Goal: Obtain resource: Download file/media

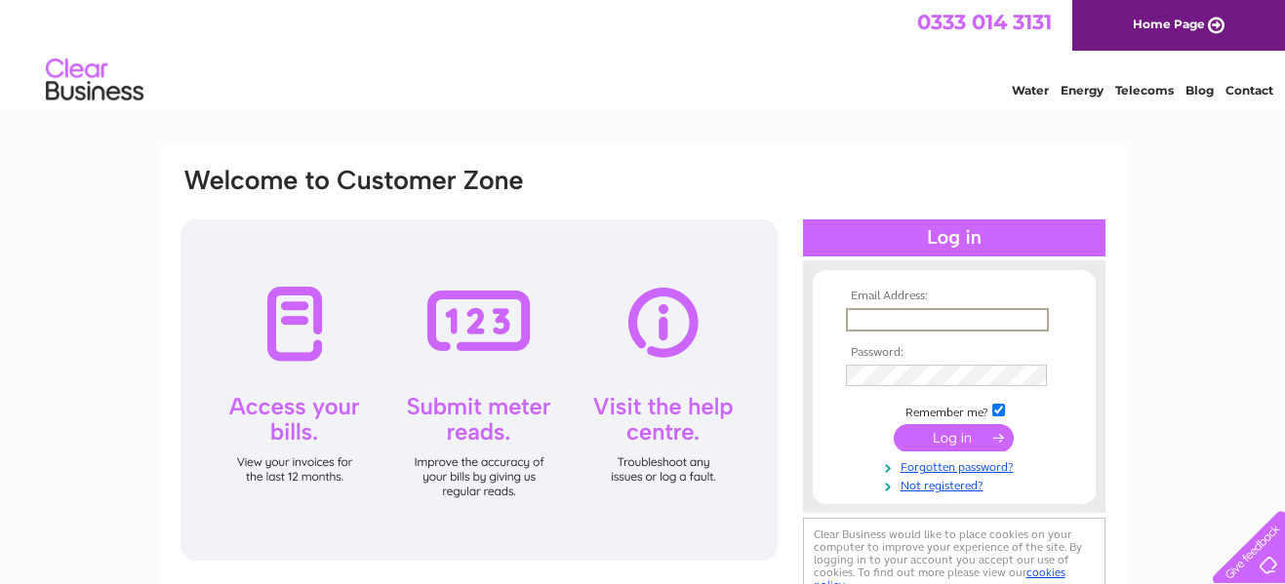
click at [874, 317] on input "text" at bounding box center [947, 319] width 203 height 23
type input "cbcscot1870@gmail.com"
click at [937, 439] on input "submit" at bounding box center [954, 435] width 120 height 27
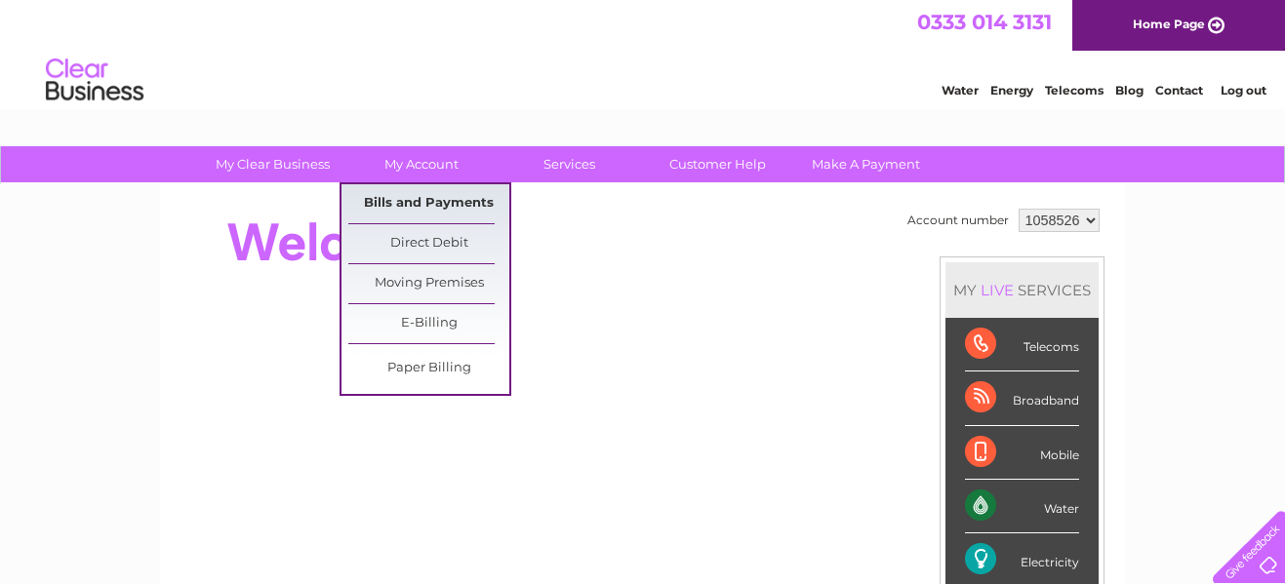
click at [404, 203] on link "Bills and Payments" at bounding box center [428, 203] width 161 height 39
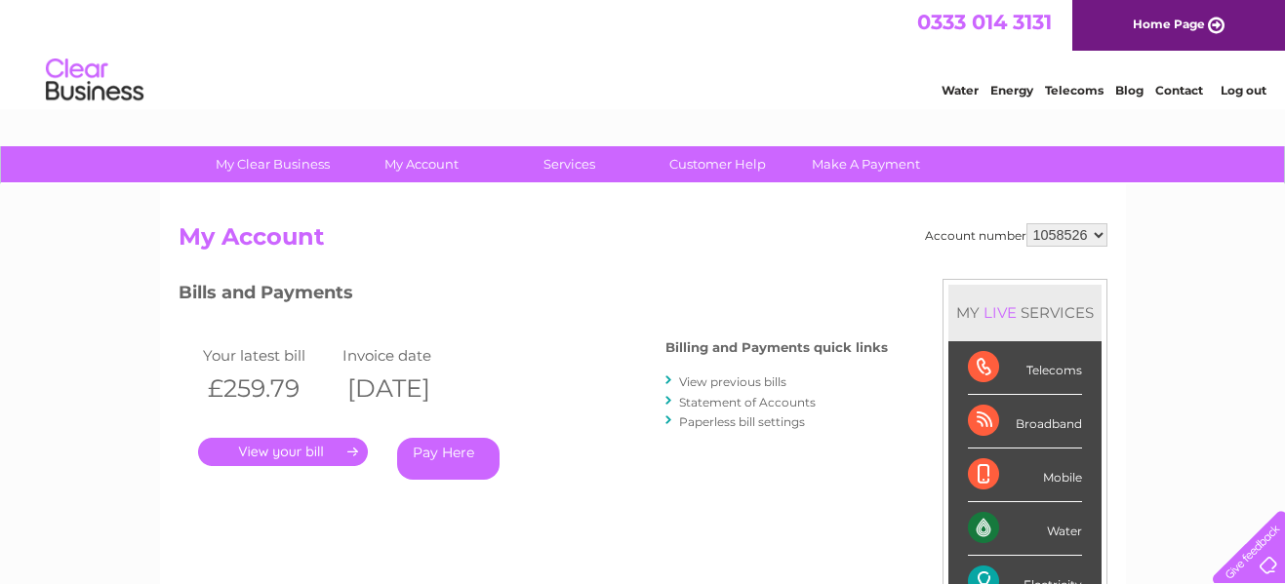
click at [266, 455] on link "." at bounding box center [283, 452] width 170 height 28
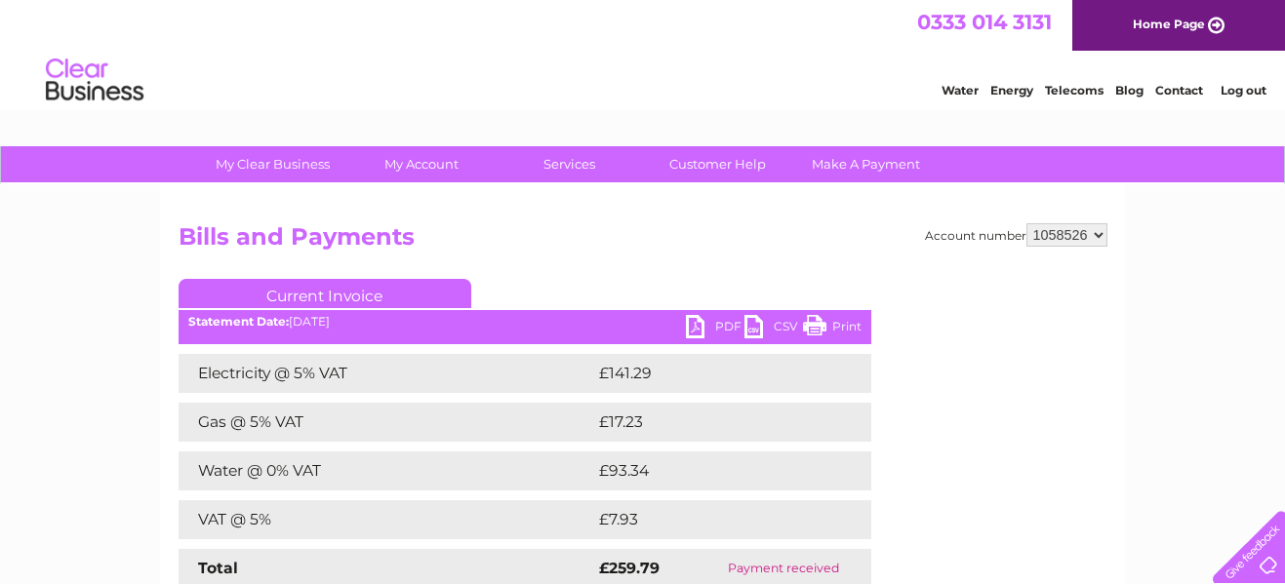
click at [718, 327] on link "PDF" at bounding box center [715, 329] width 59 height 28
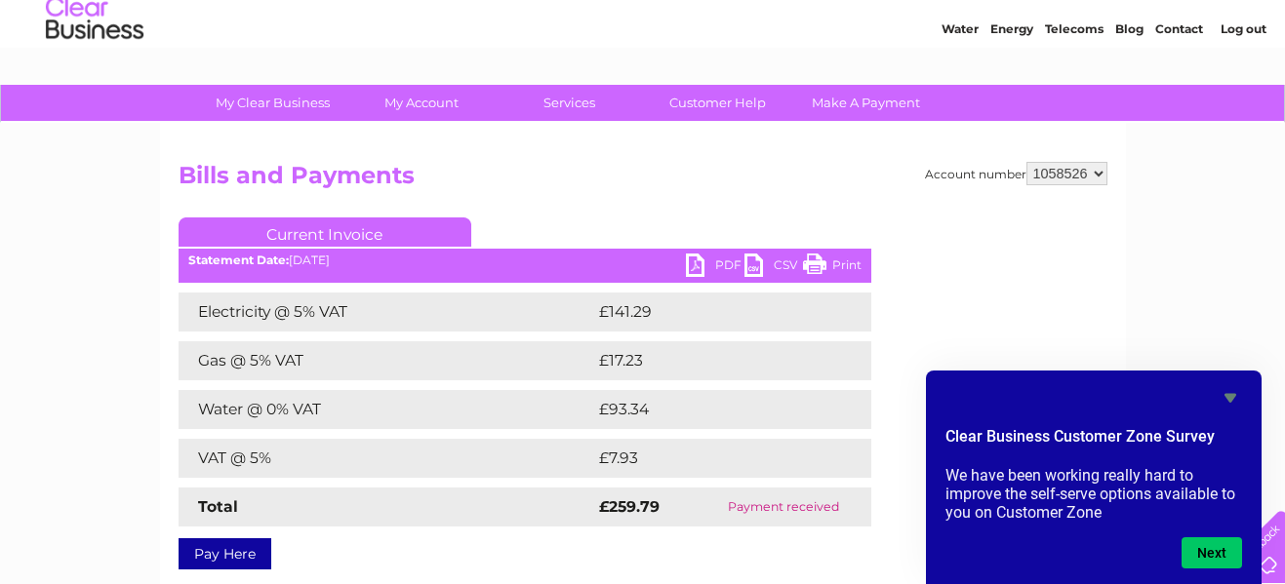
scroll to position [88, 0]
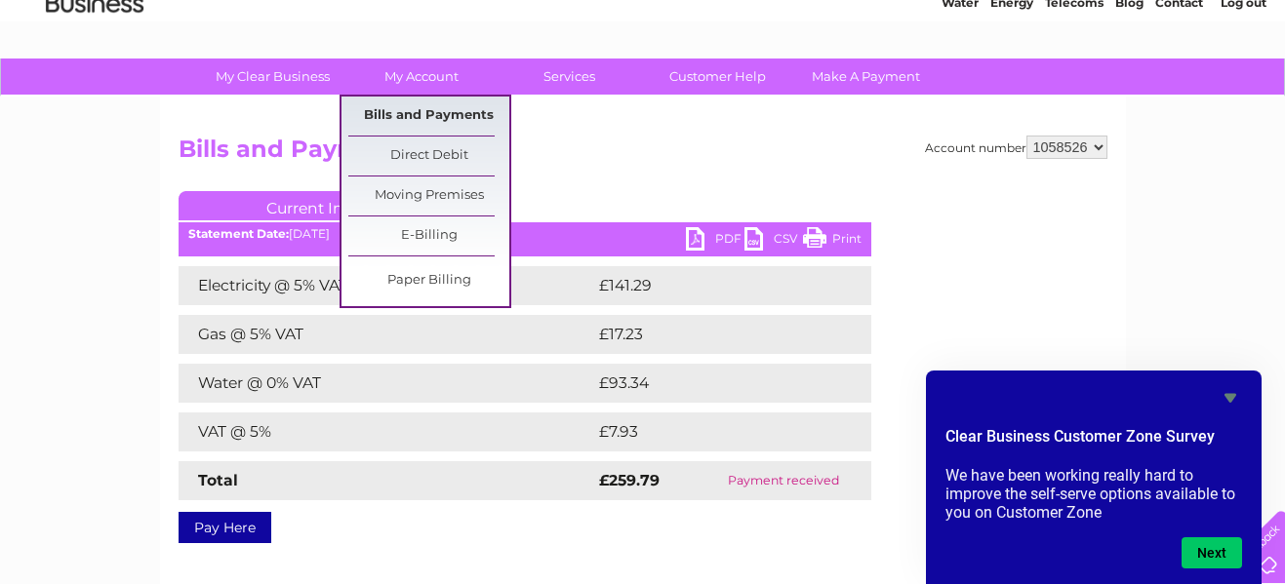
click at [440, 111] on link "Bills and Payments" at bounding box center [428, 116] width 161 height 39
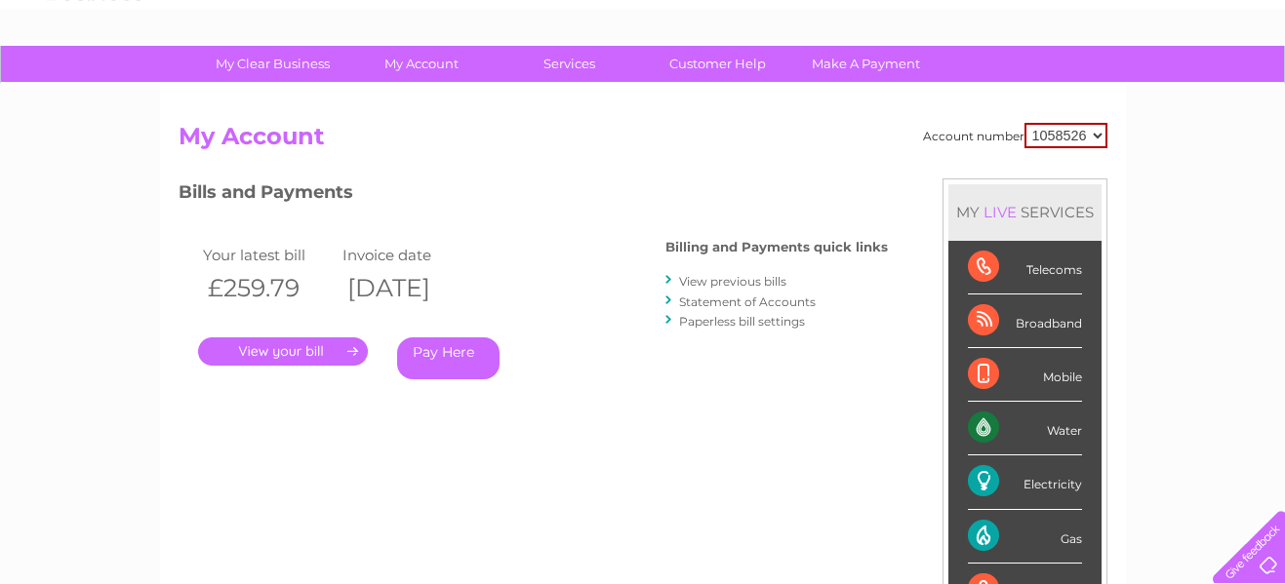
scroll to position [99, 0]
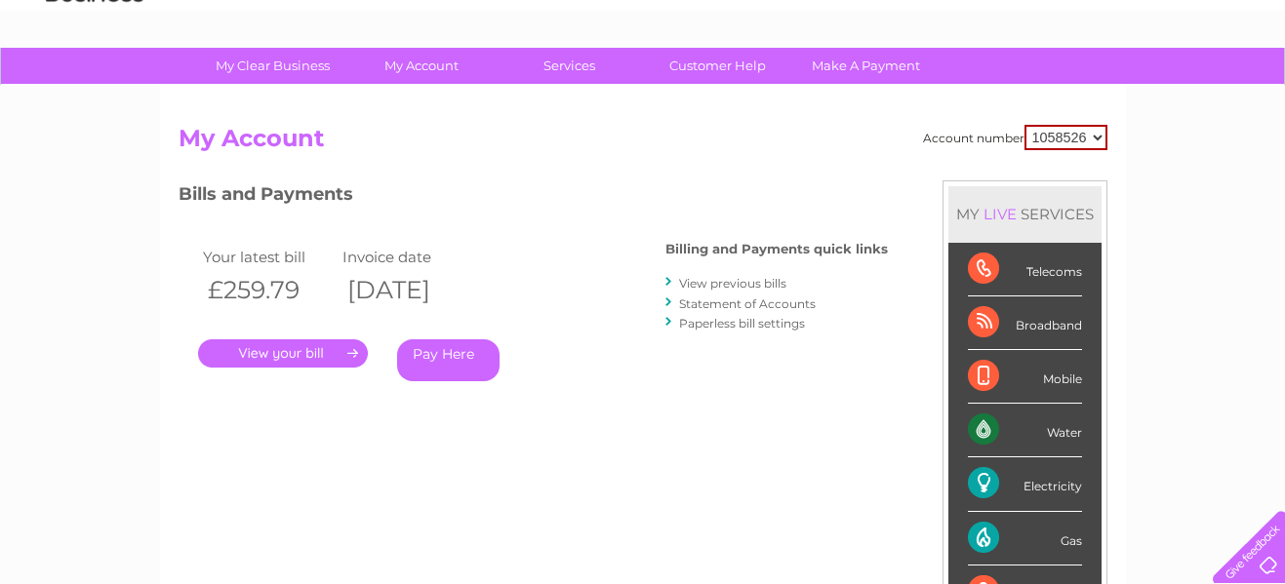
click at [731, 282] on link "View previous bills" at bounding box center [732, 283] width 107 height 15
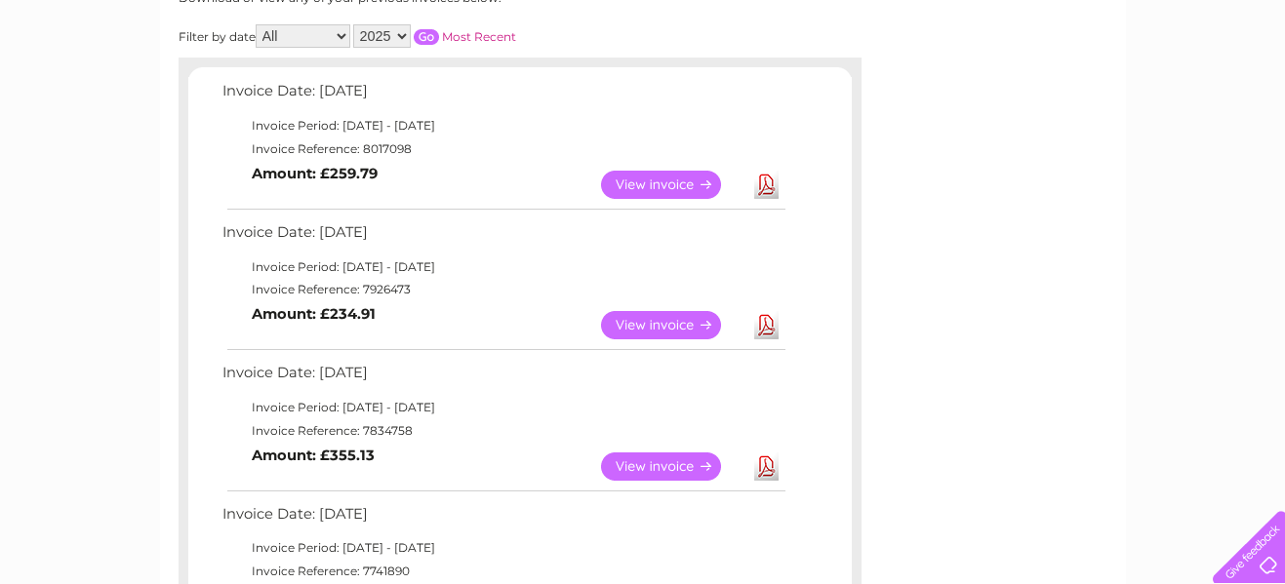
scroll to position [299, 0]
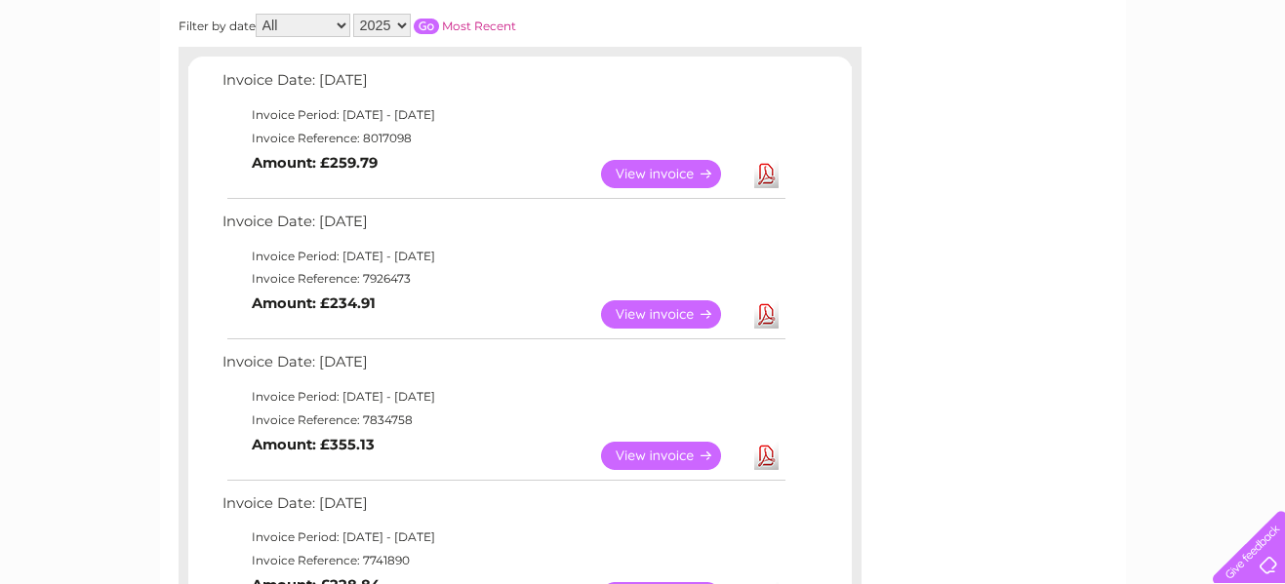
click at [631, 312] on link "View" at bounding box center [672, 315] width 143 height 28
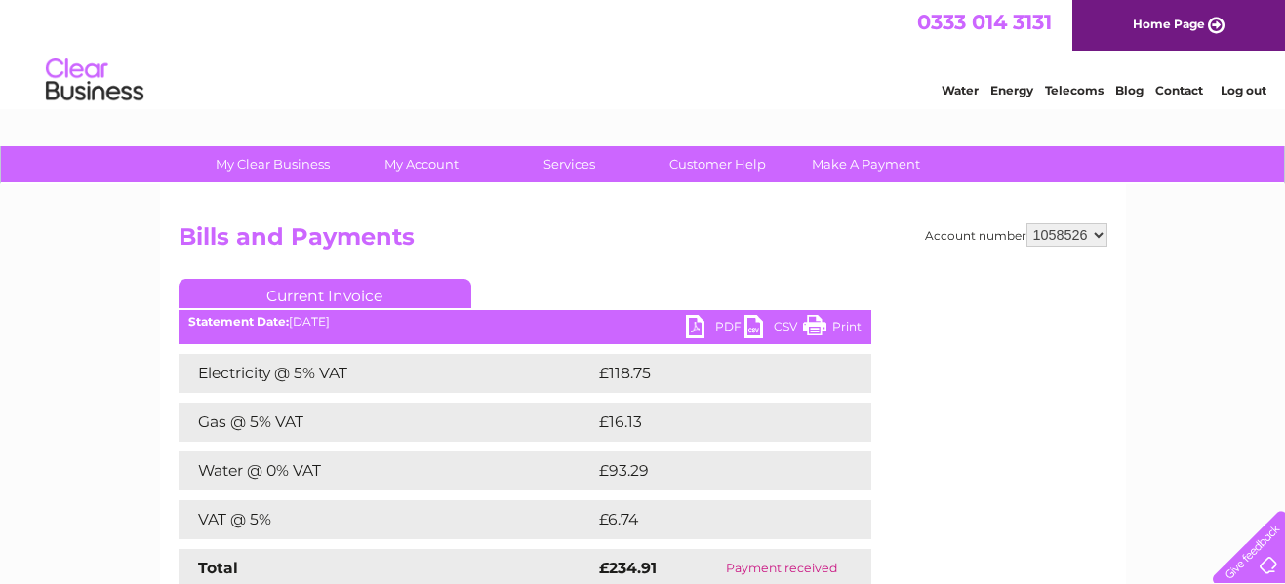
click at [700, 328] on link "PDF" at bounding box center [715, 329] width 59 height 28
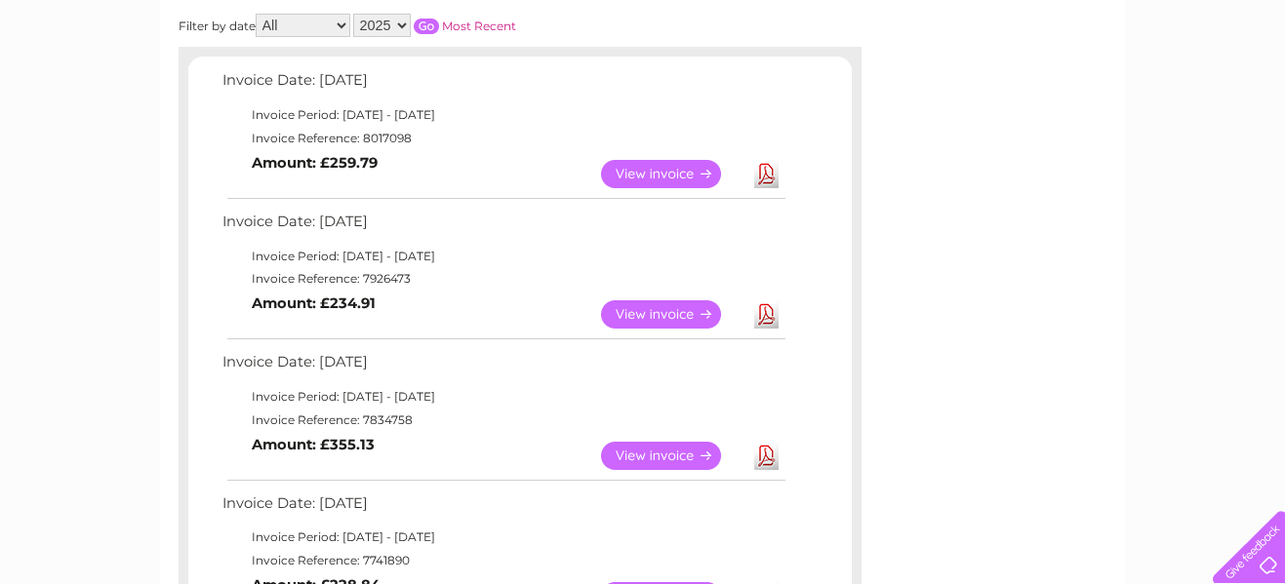
click at [646, 459] on link "View" at bounding box center [672, 456] width 143 height 28
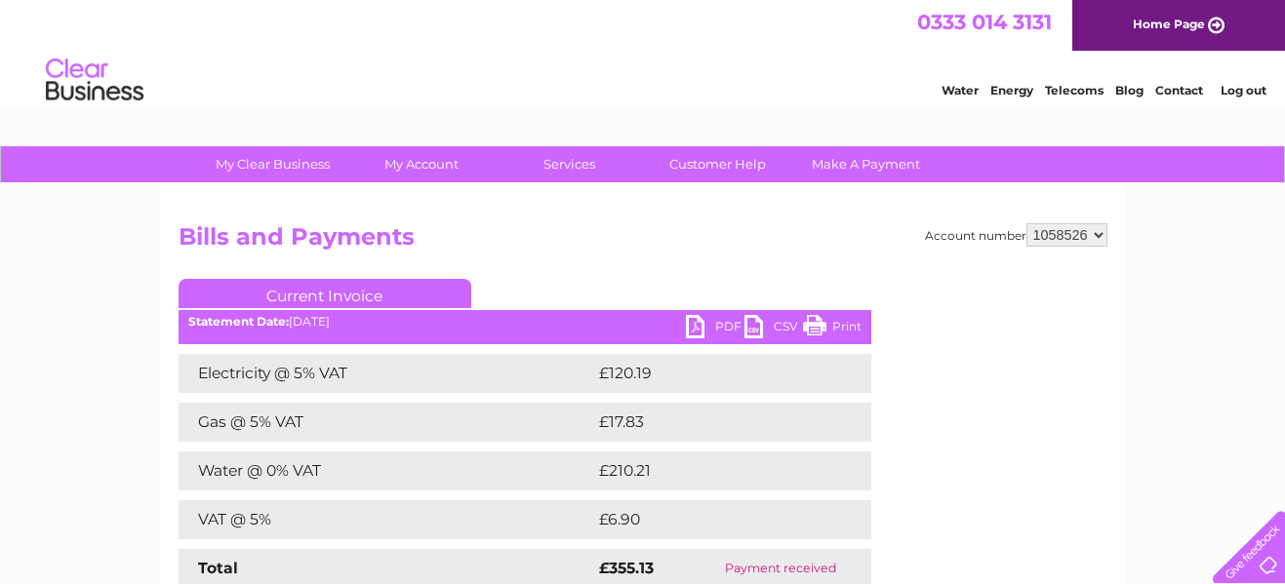
click at [726, 326] on link "PDF" at bounding box center [715, 329] width 59 height 28
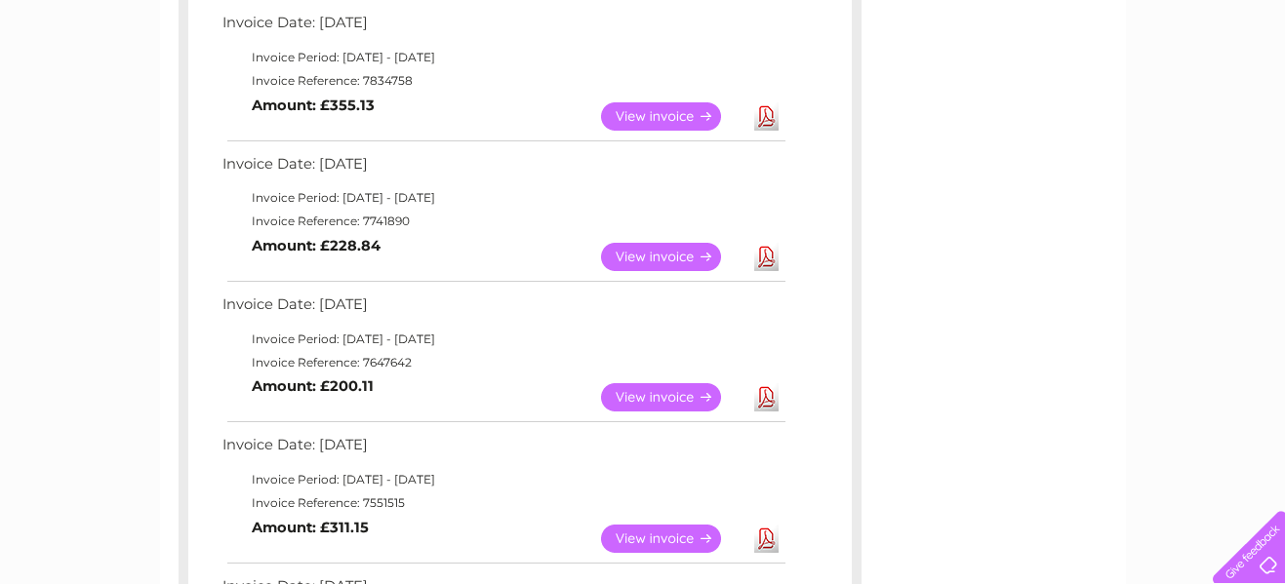
scroll to position [659, 0]
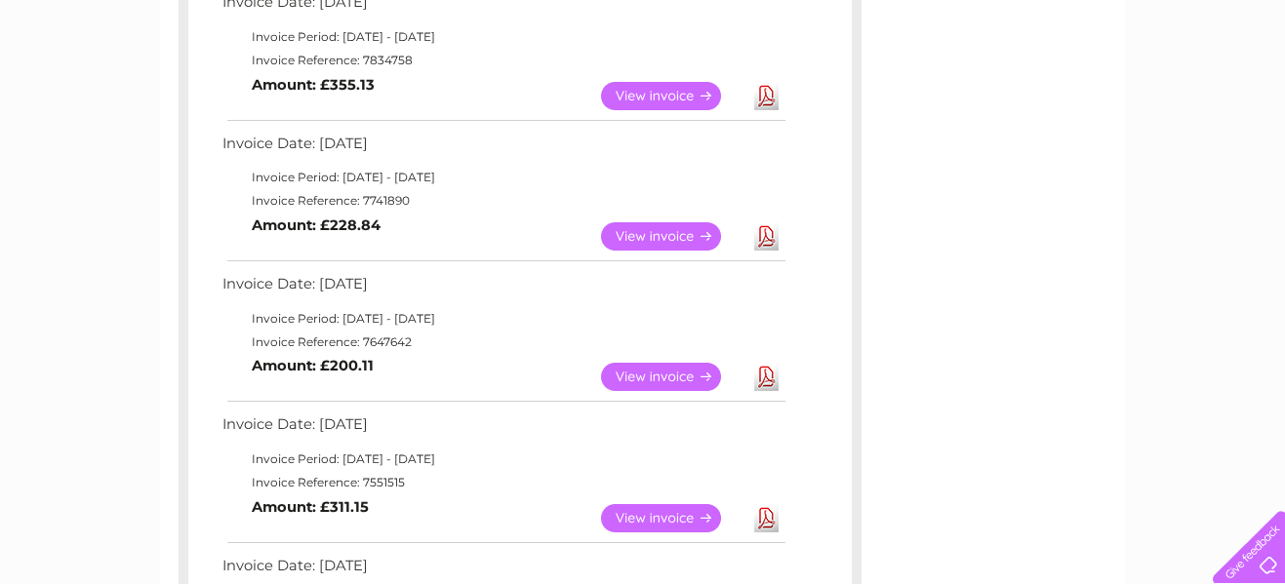
click at [640, 237] on link "View" at bounding box center [672, 236] width 143 height 28
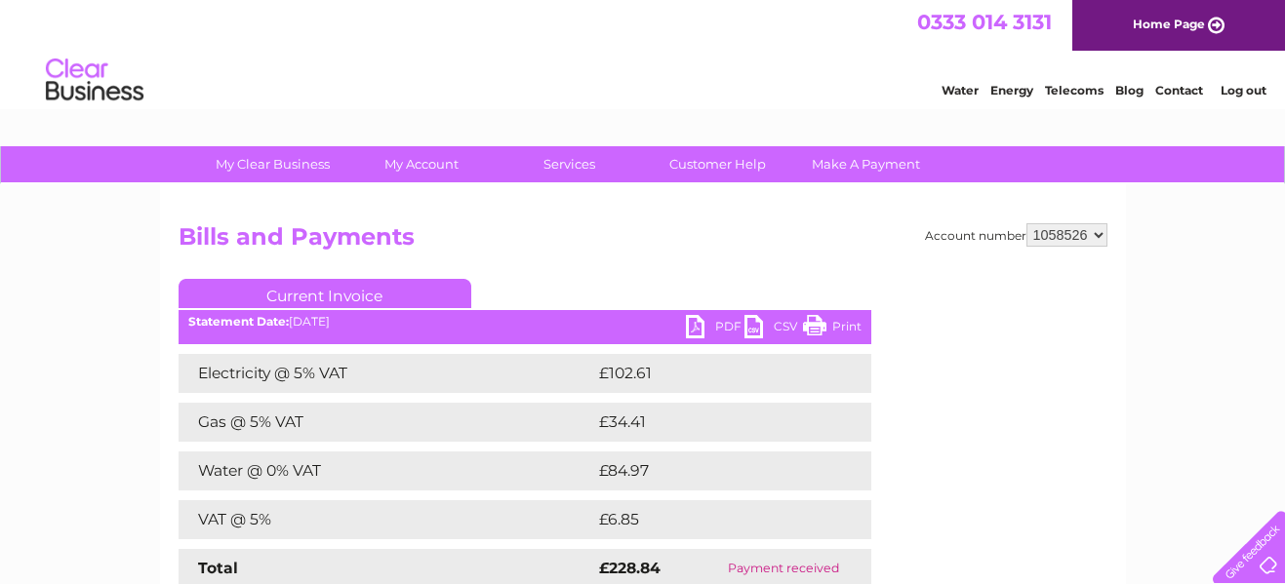
click at [712, 325] on link "PDF" at bounding box center [715, 329] width 59 height 28
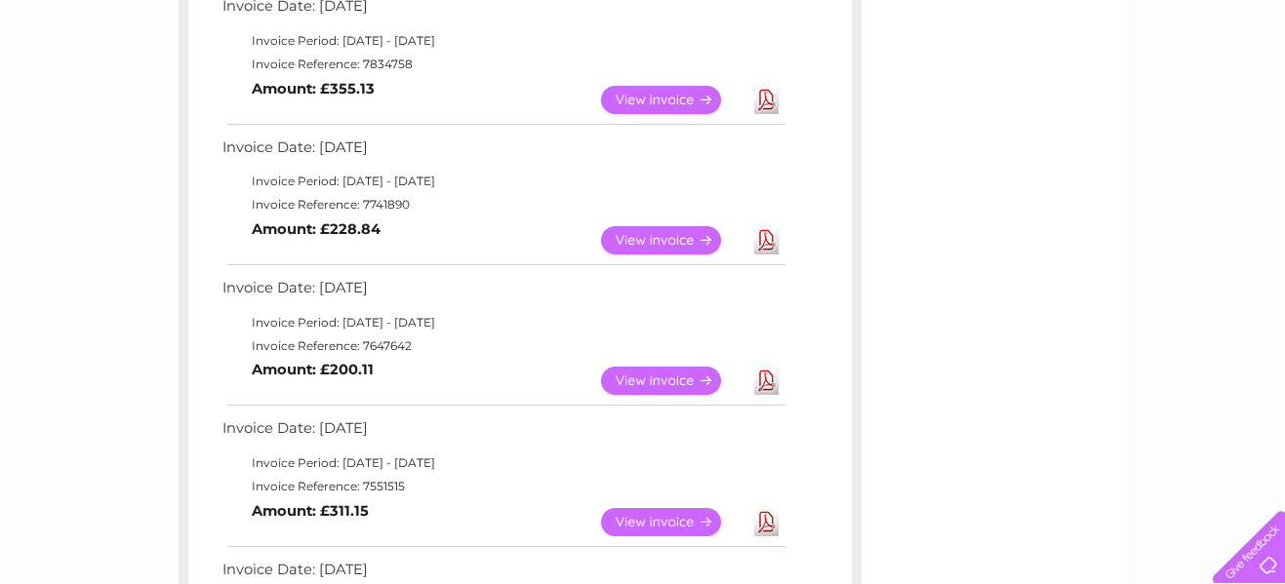
click at [661, 381] on link "View" at bounding box center [672, 381] width 143 height 28
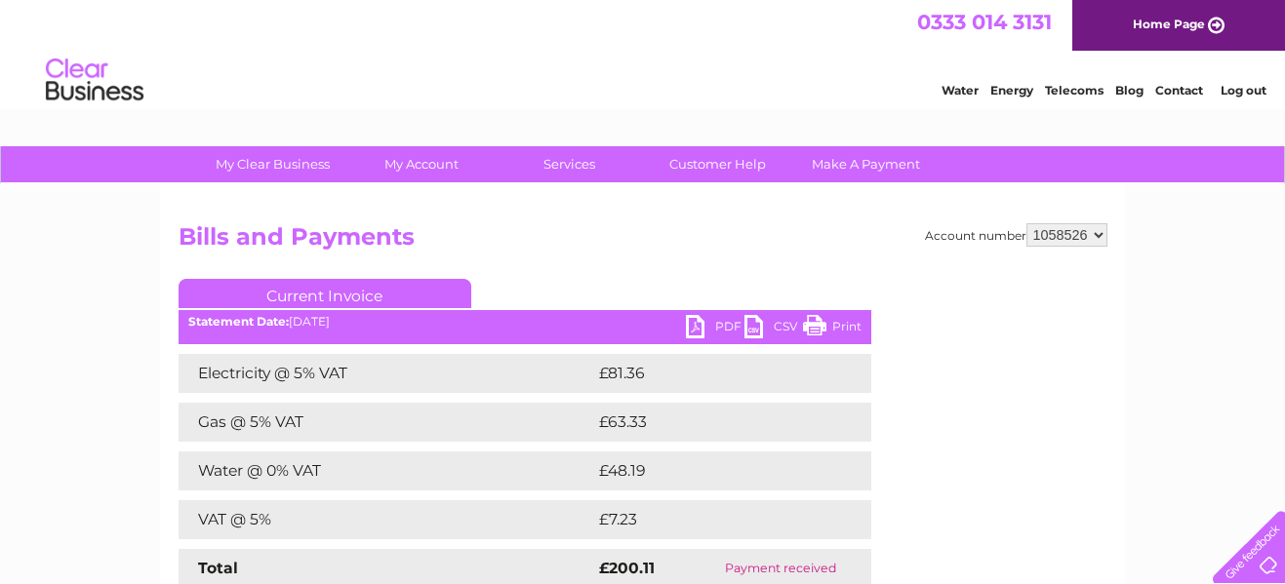
click at [724, 326] on link "PDF" at bounding box center [715, 329] width 59 height 28
click at [725, 325] on link "PDF" at bounding box center [715, 329] width 59 height 28
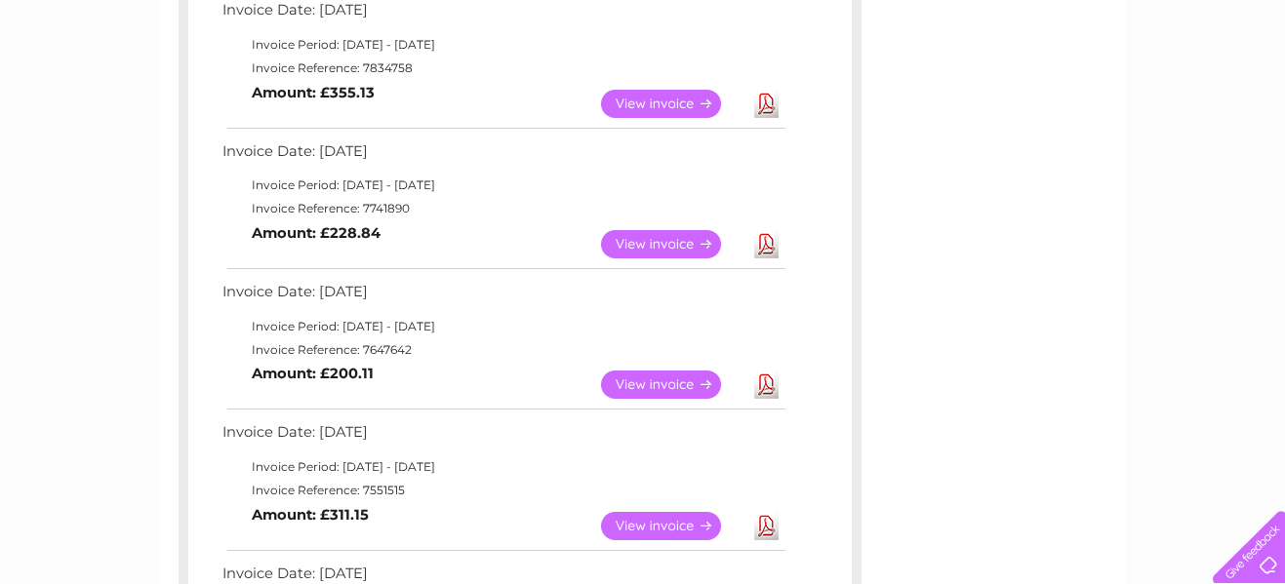
click at [662, 524] on link "View" at bounding box center [672, 526] width 143 height 28
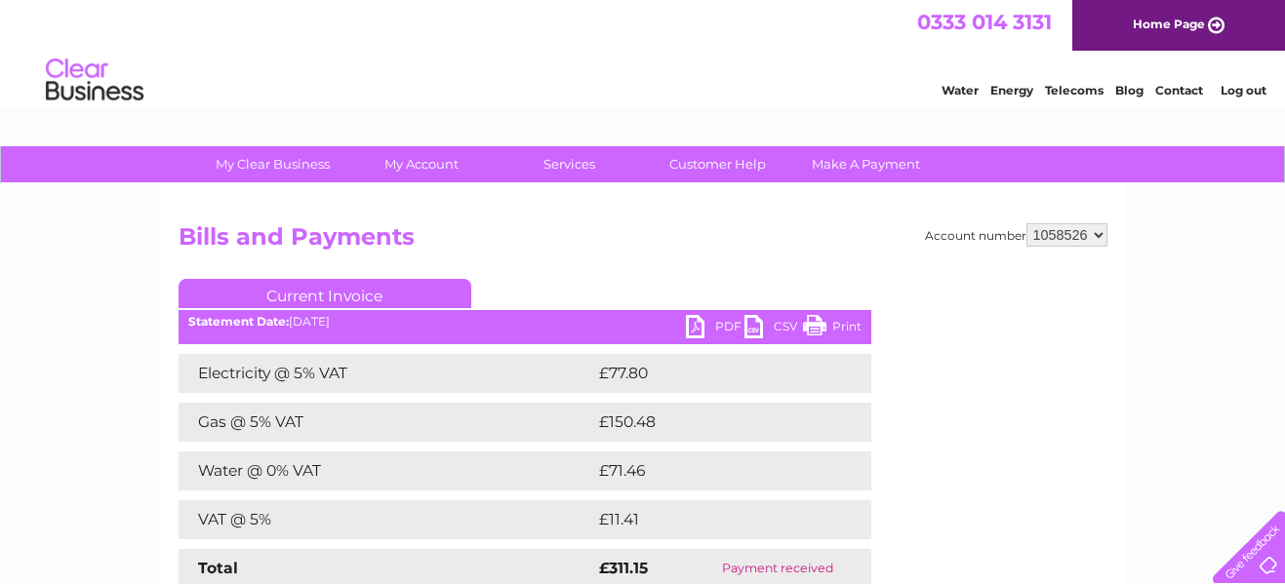
click at [722, 328] on link "PDF" at bounding box center [715, 329] width 59 height 28
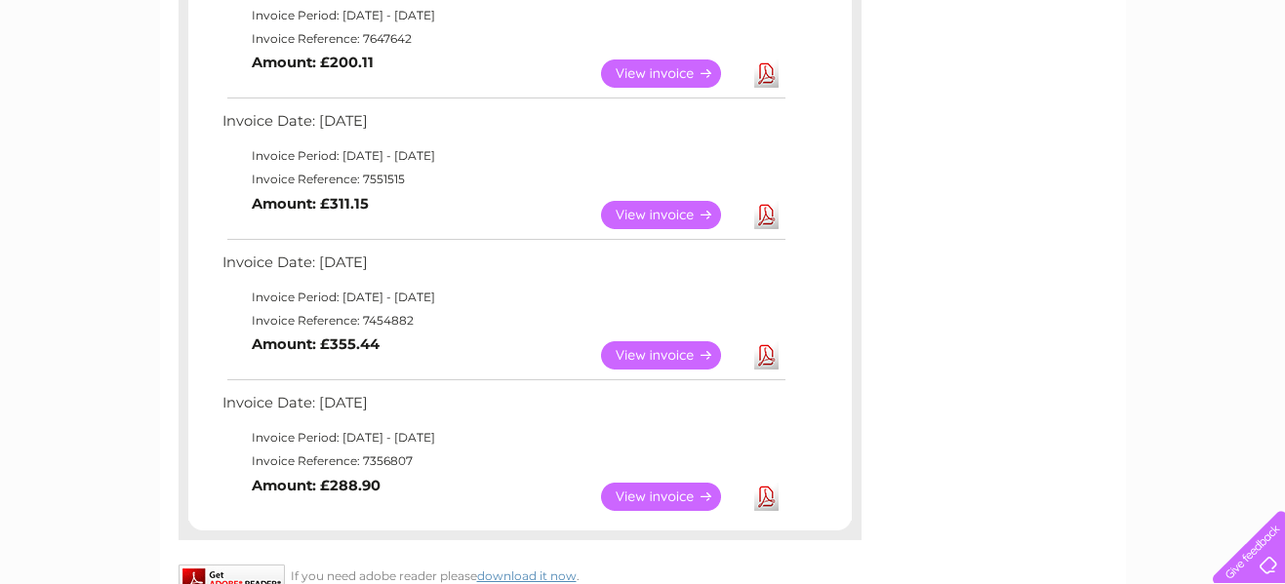
scroll to position [966, 0]
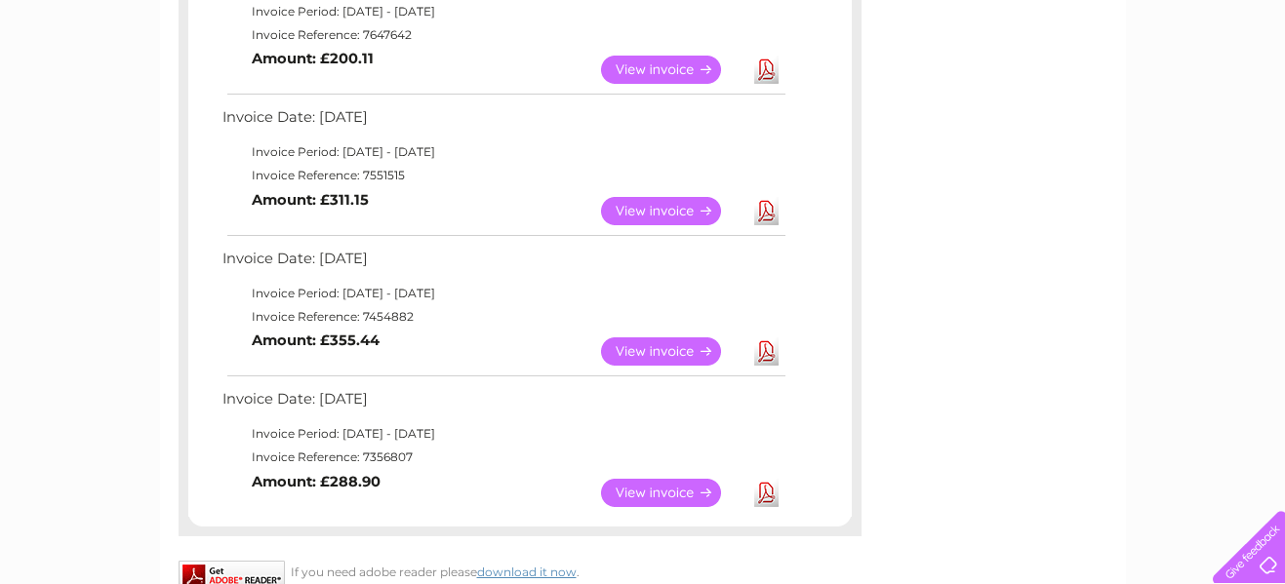
click at [641, 350] on link "View" at bounding box center [672, 352] width 143 height 28
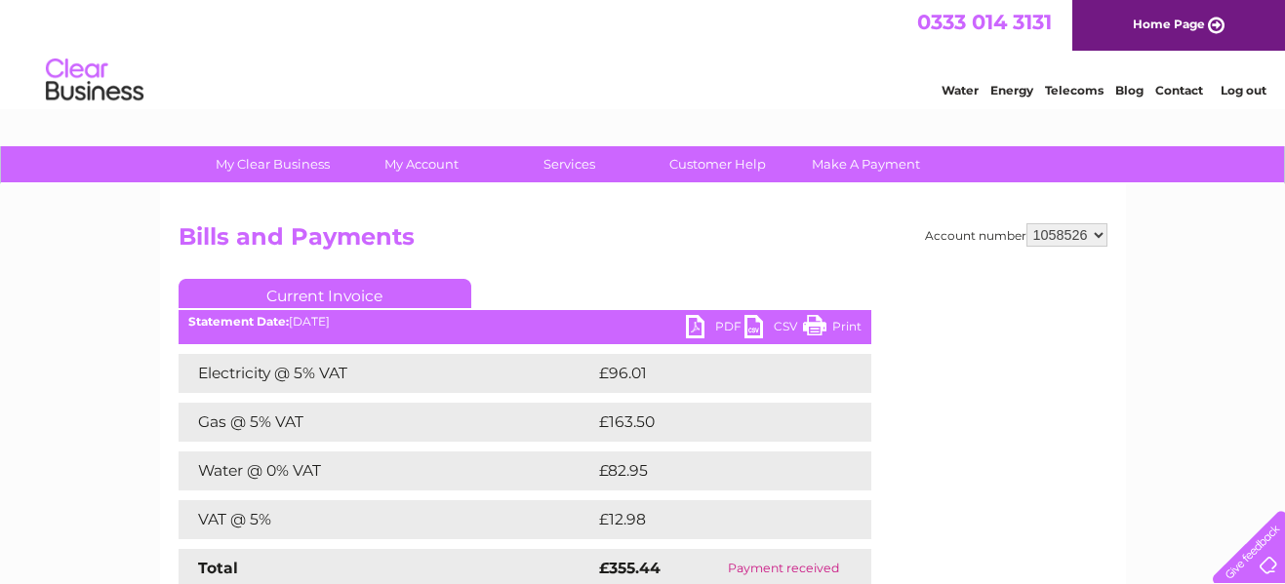
click at [719, 326] on link "PDF" at bounding box center [715, 329] width 59 height 28
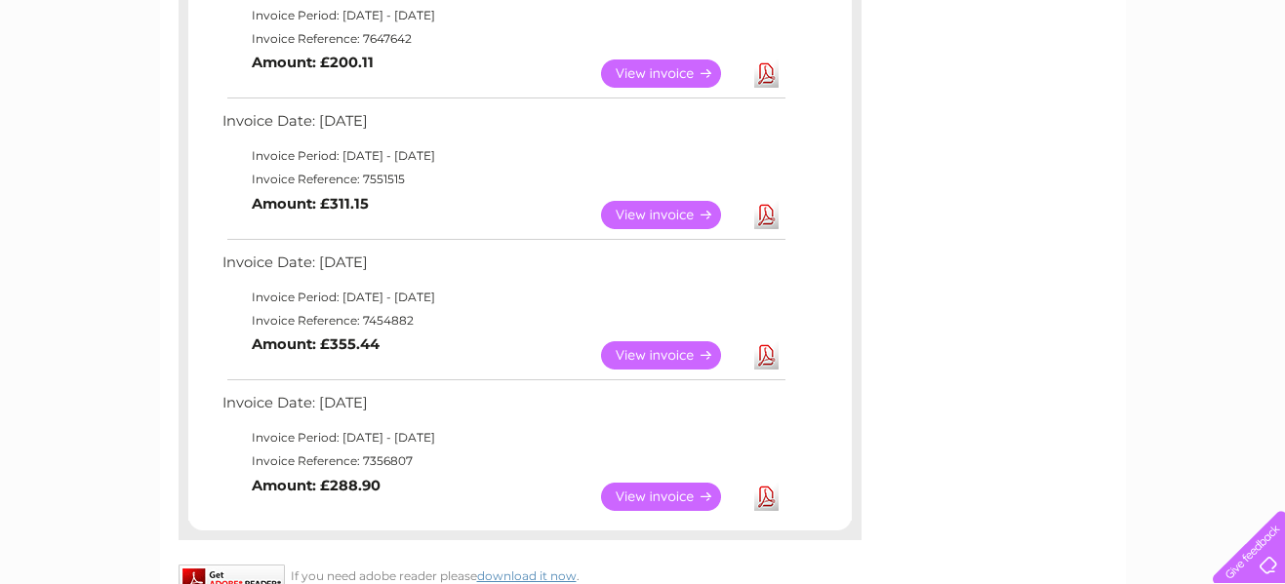
click at [657, 499] on link "View" at bounding box center [672, 497] width 143 height 28
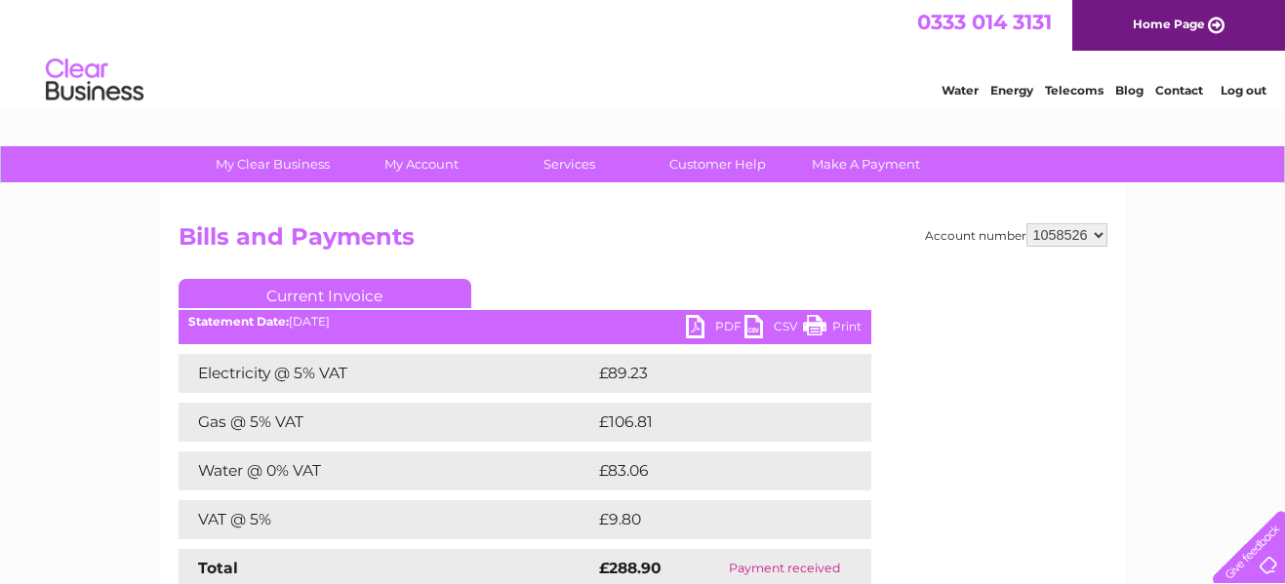
click at [717, 323] on link "PDF" at bounding box center [715, 329] width 59 height 28
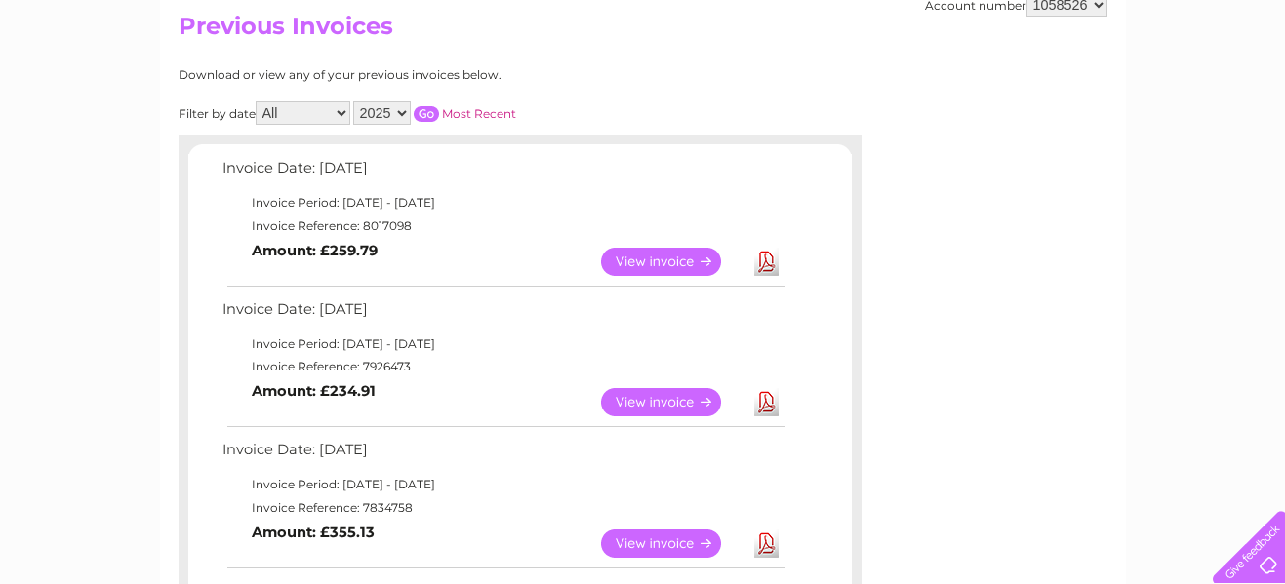
scroll to position [201, 0]
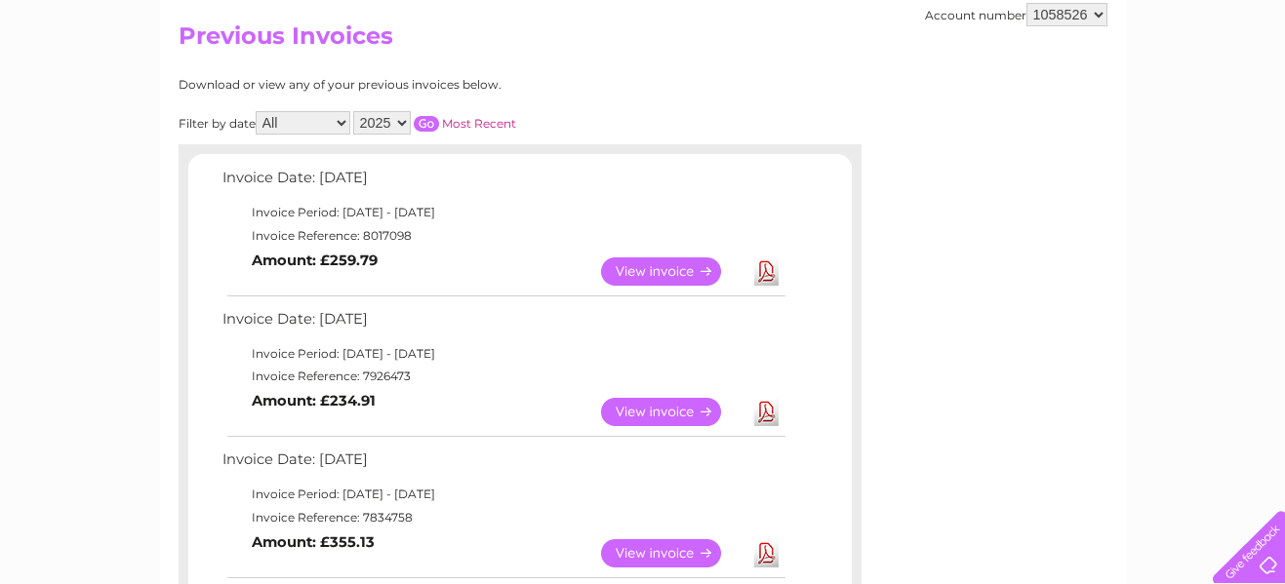
click at [400, 121] on select "2025 2024 2023 2022" at bounding box center [382, 122] width 58 height 23
select select "2024"
click at [355, 111] on select "2025 2024 2023 2022" at bounding box center [382, 122] width 58 height 23
click at [423, 126] on input "button" at bounding box center [426, 124] width 25 height 16
click at [658, 269] on link "View" at bounding box center [672, 272] width 143 height 28
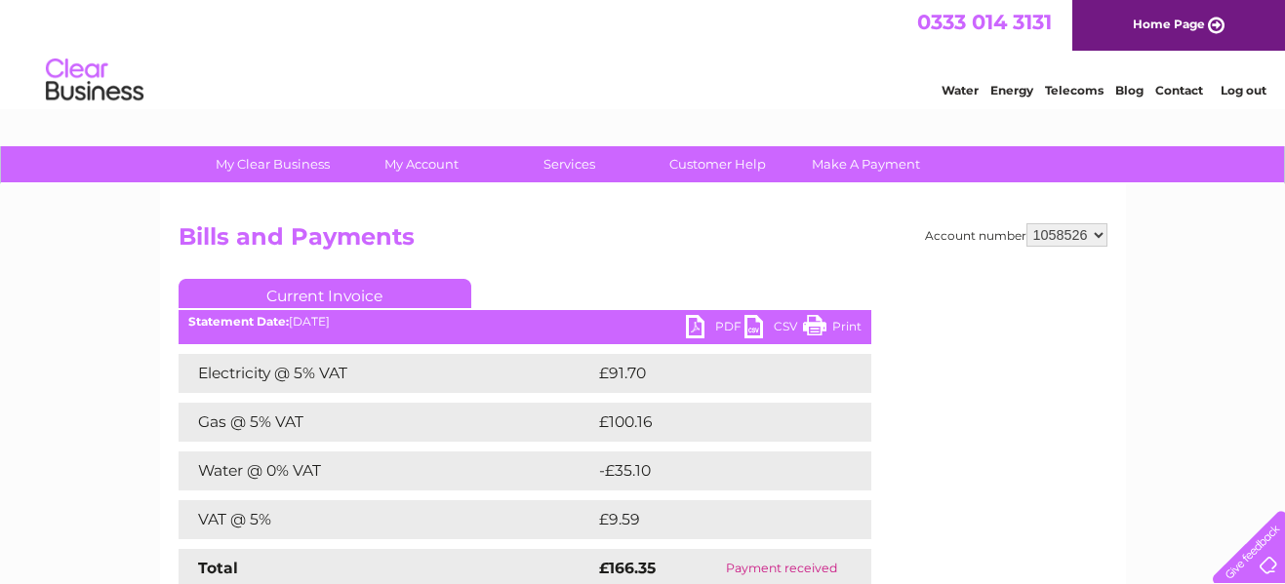
click at [714, 329] on link "PDF" at bounding box center [715, 329] width 59 height 28
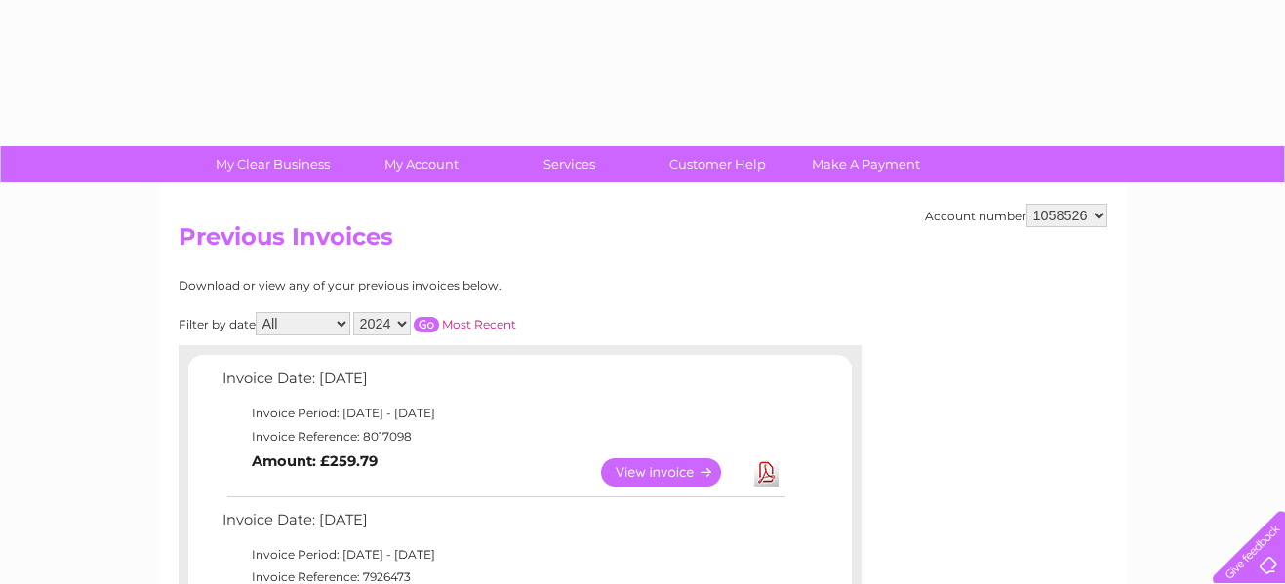
select select "2024"
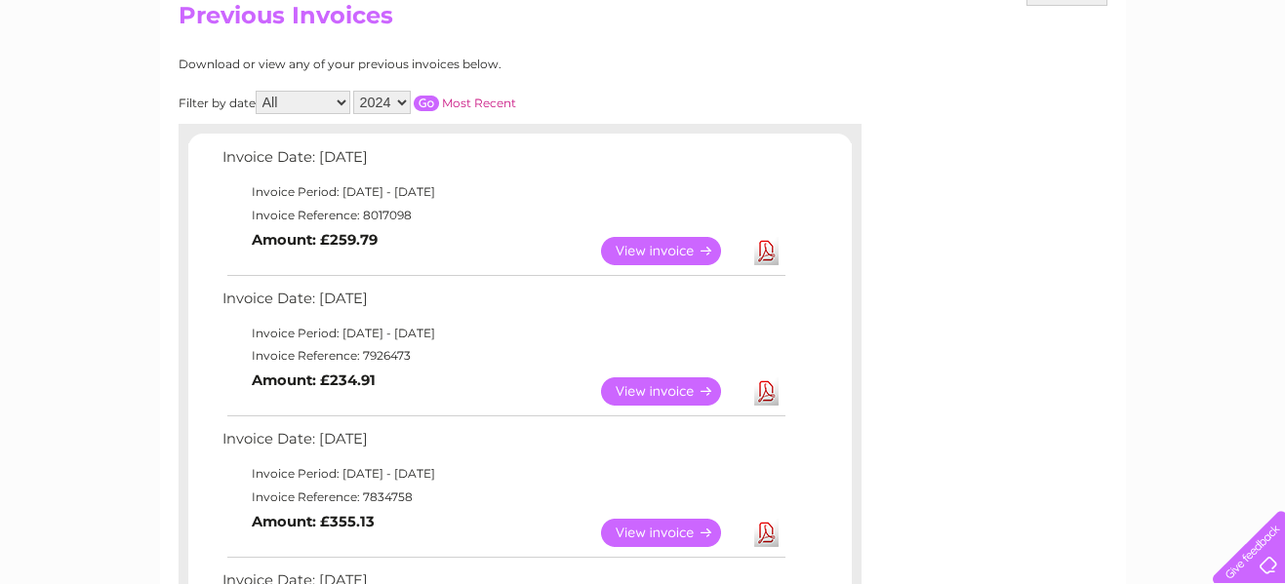
scroll to position [208, 0]
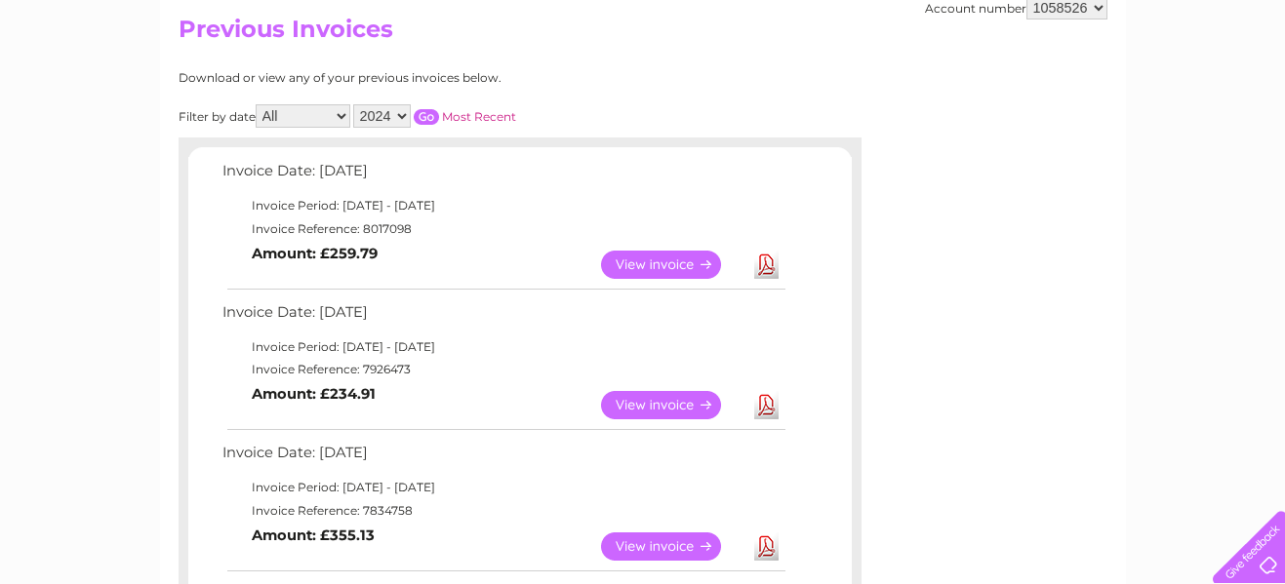
click at [428, 119] on input "button" at bounding box center [426, 117] width 25 height 16
click at [655, 405] on link "View" at bounding box center [672, 405] width 143 height 28
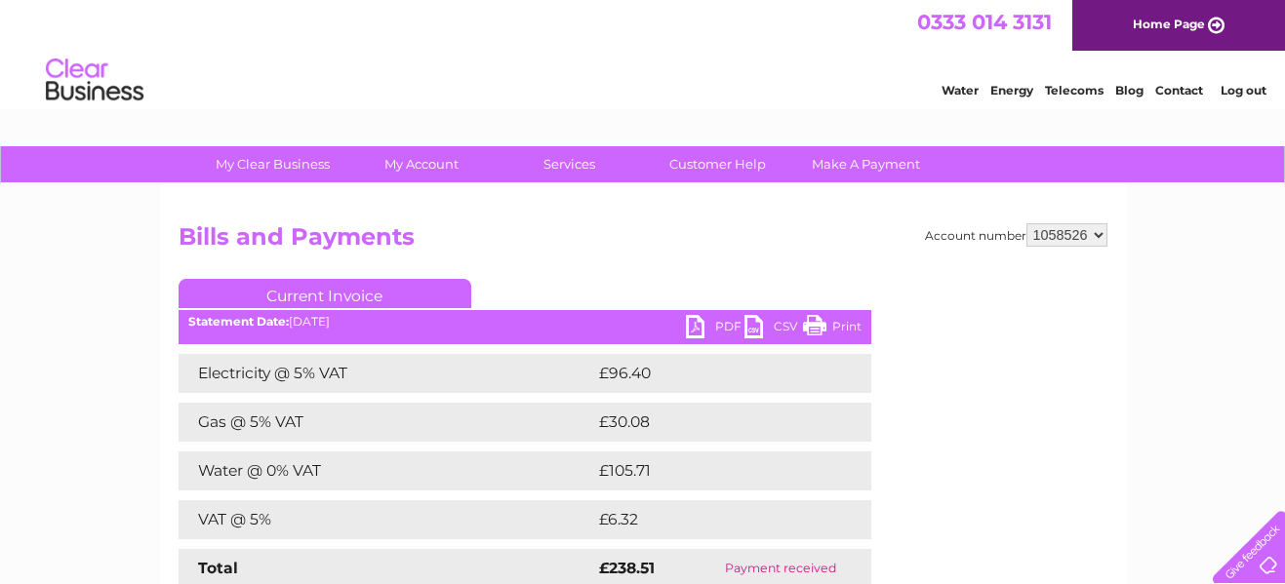
click at [720, 327] on link "PDF" at bounding box center [715, 329] width 59 height 28
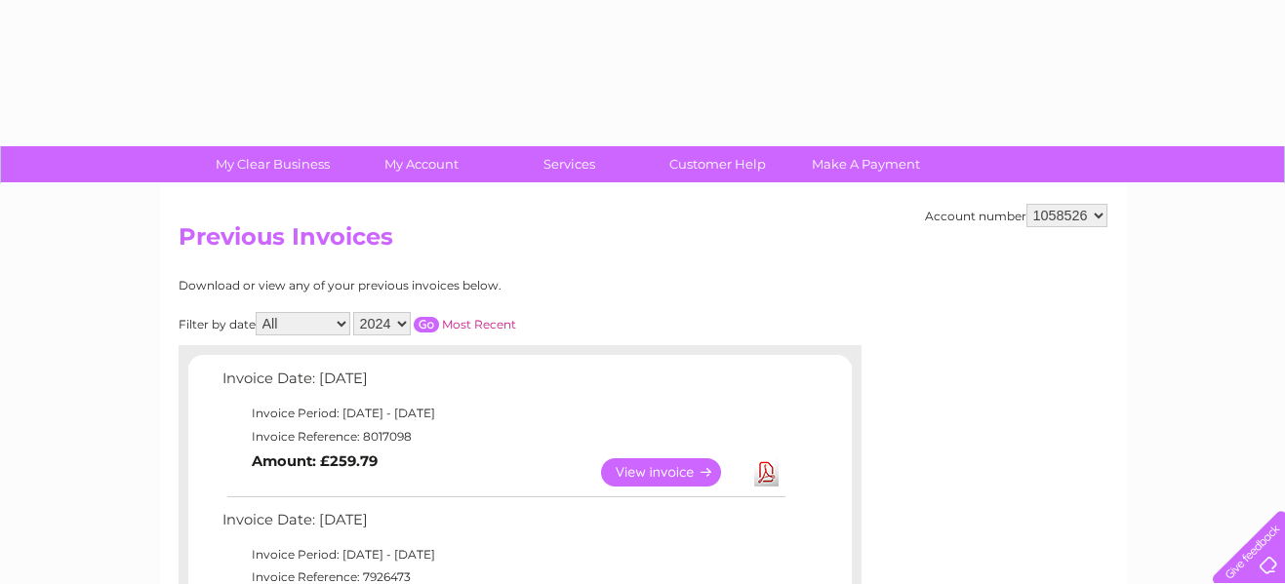
select select "2024"
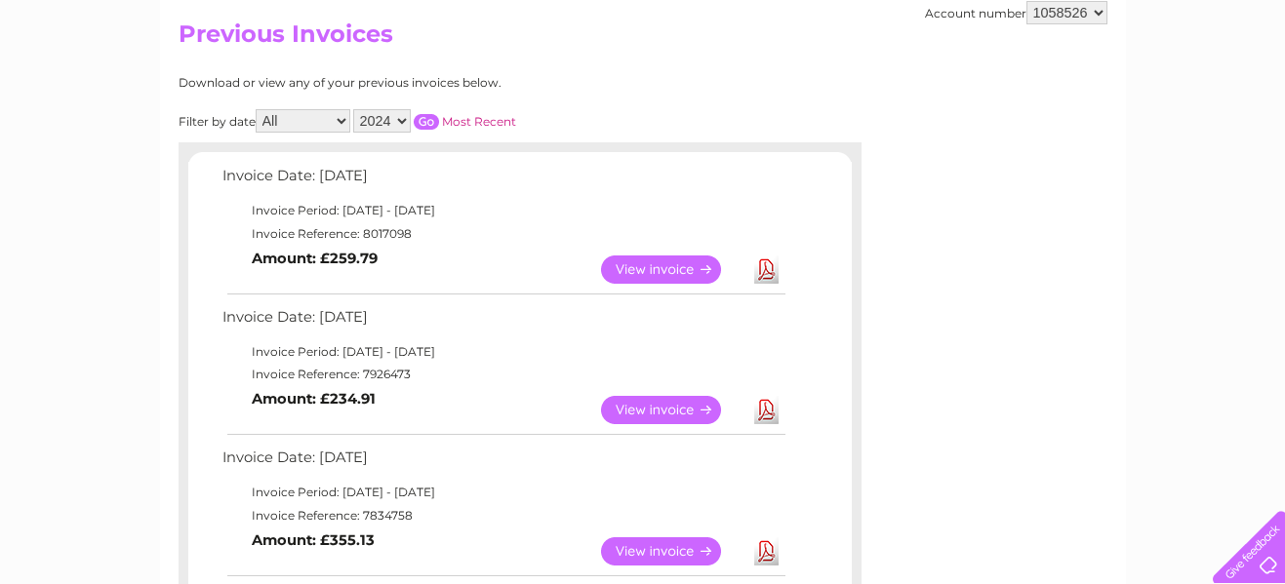
click at [426, 124] on input "button" at bounding box center [426, 122] width 25 height 16
click at [629, 555] on link "View" at bounding box center [672, 552] width 143 height 28
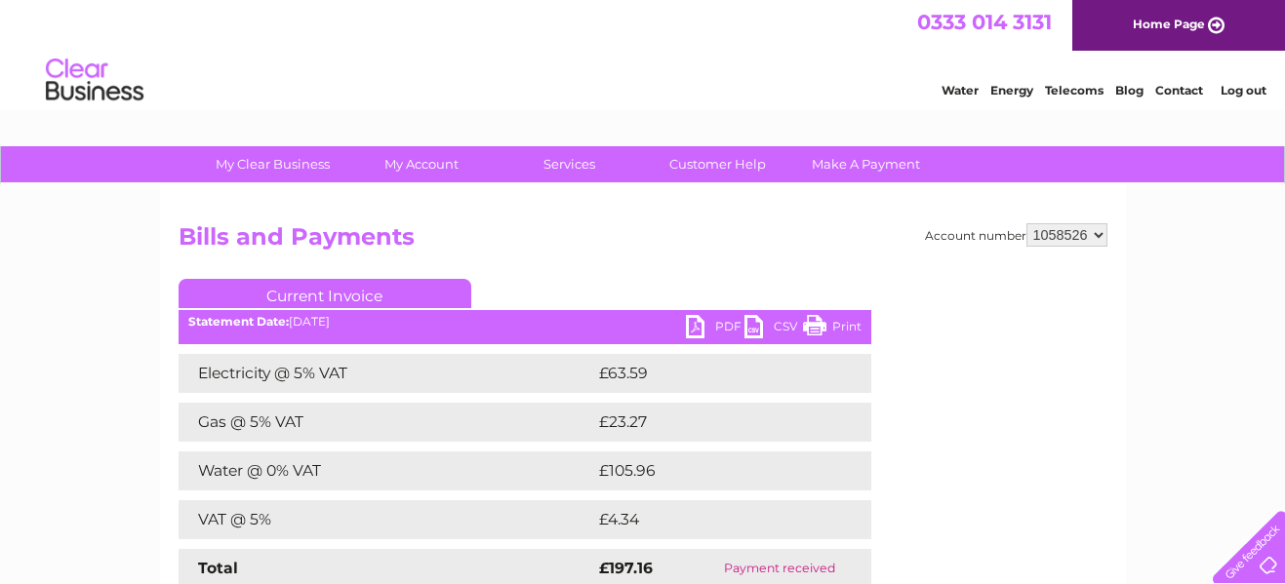
click at [718, 328] on link "PDF" at bounding box center [715, 329] width 59 height 28
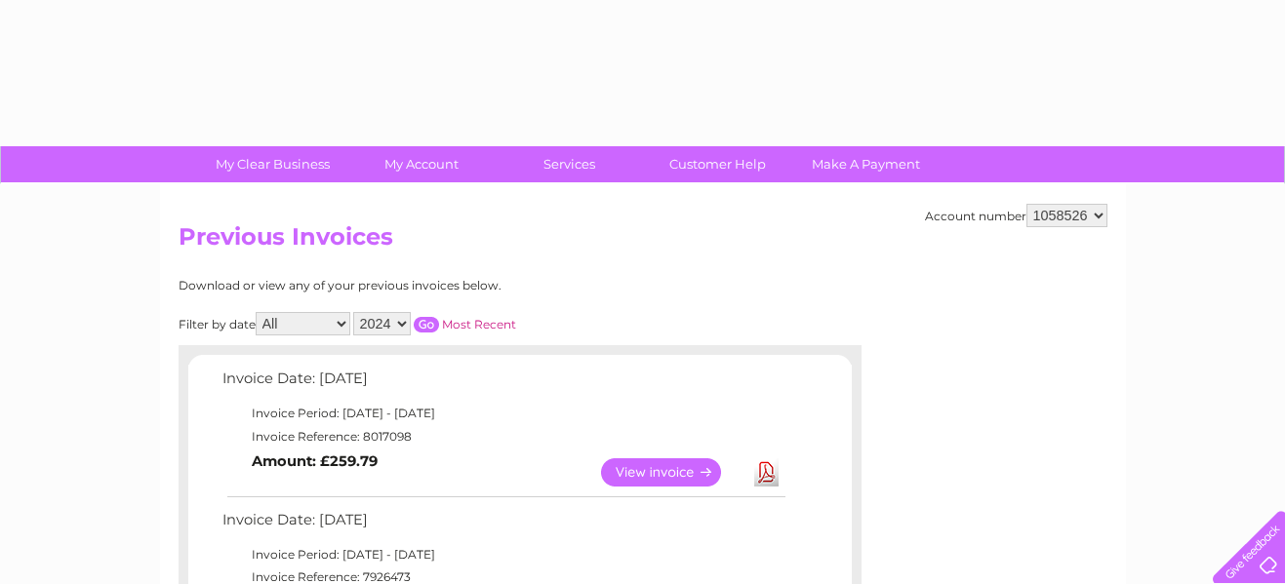
select select "2024"
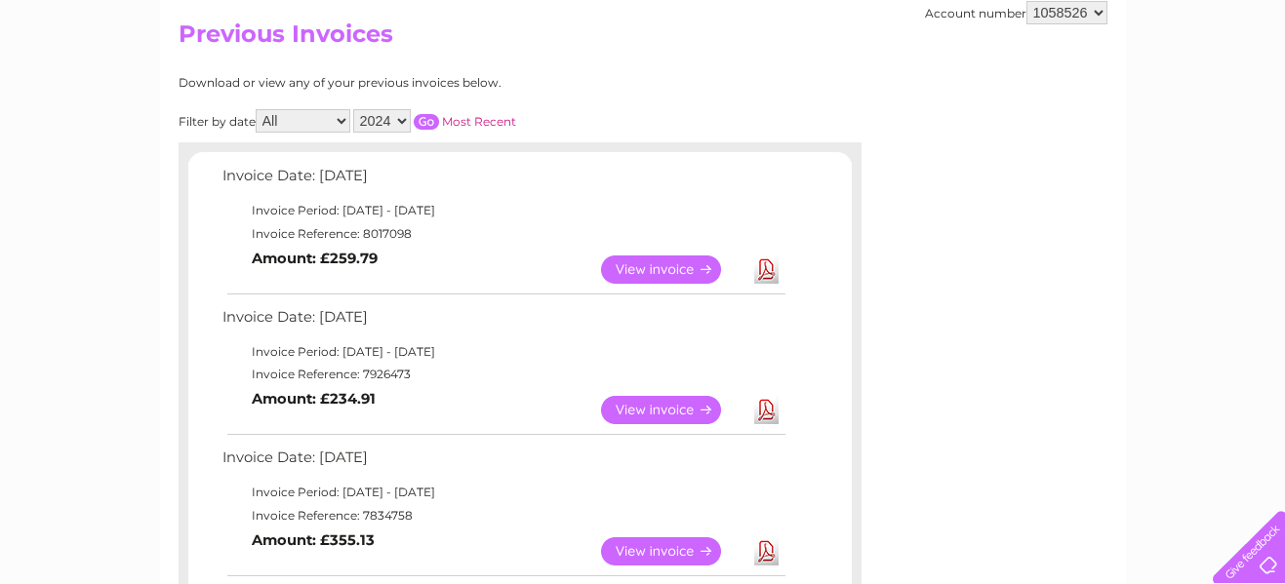
click at [428, 121] on input "button" at bounding box center [426, 122] width 25 height 16
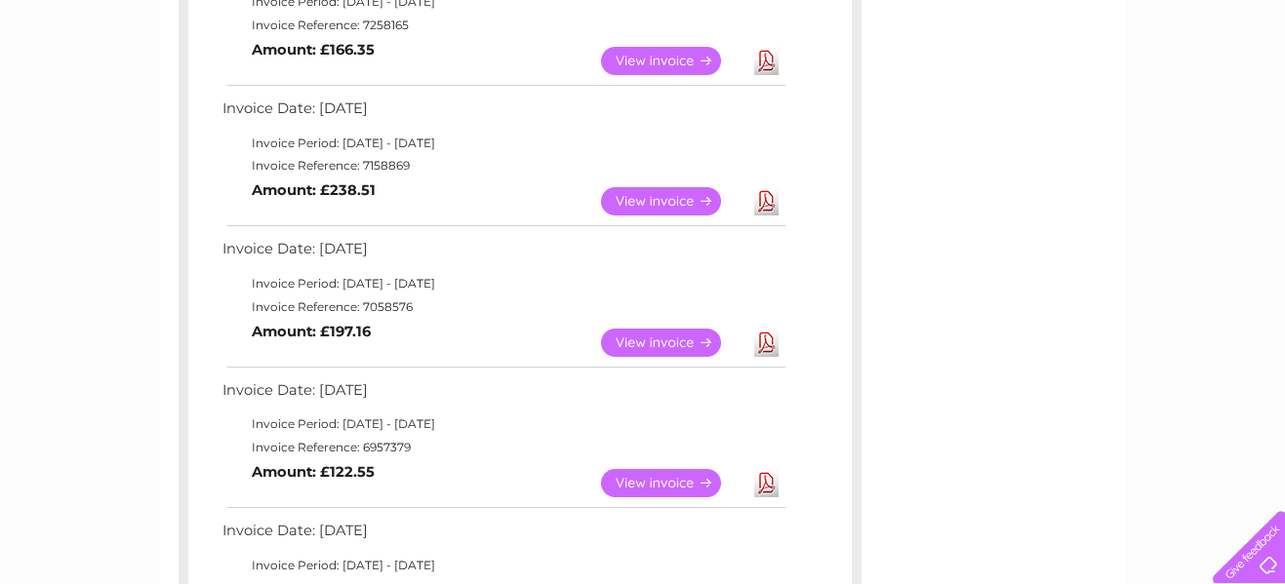
scroll to position [416, 0]
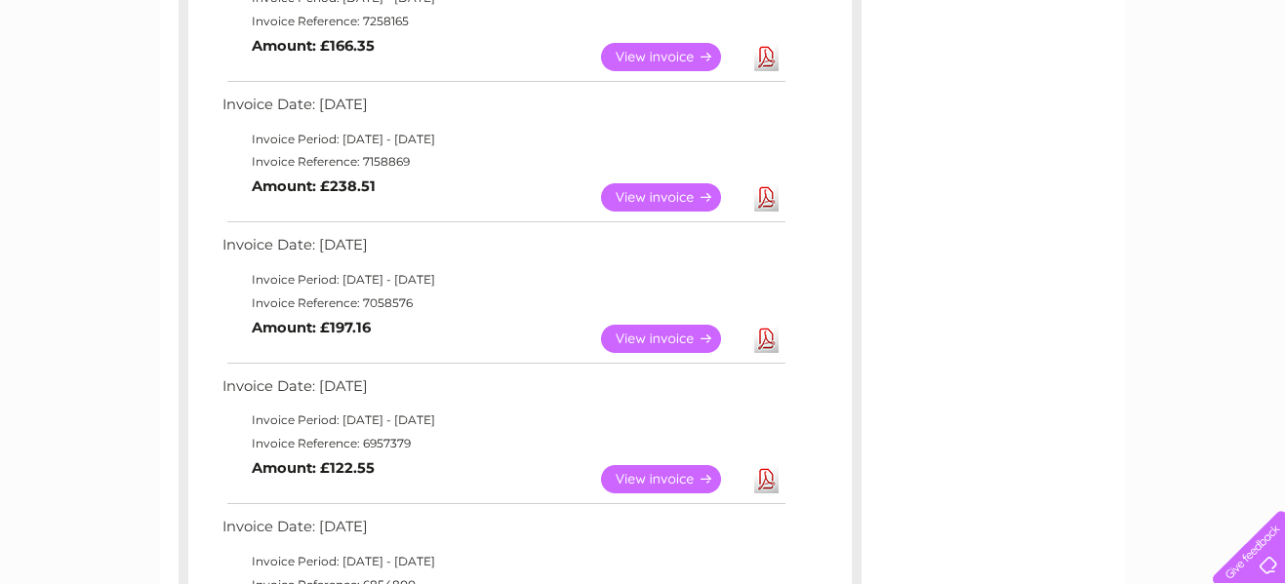
click at [648, 474] on link "View" at bounding box center [672, 479] width 143 height 28
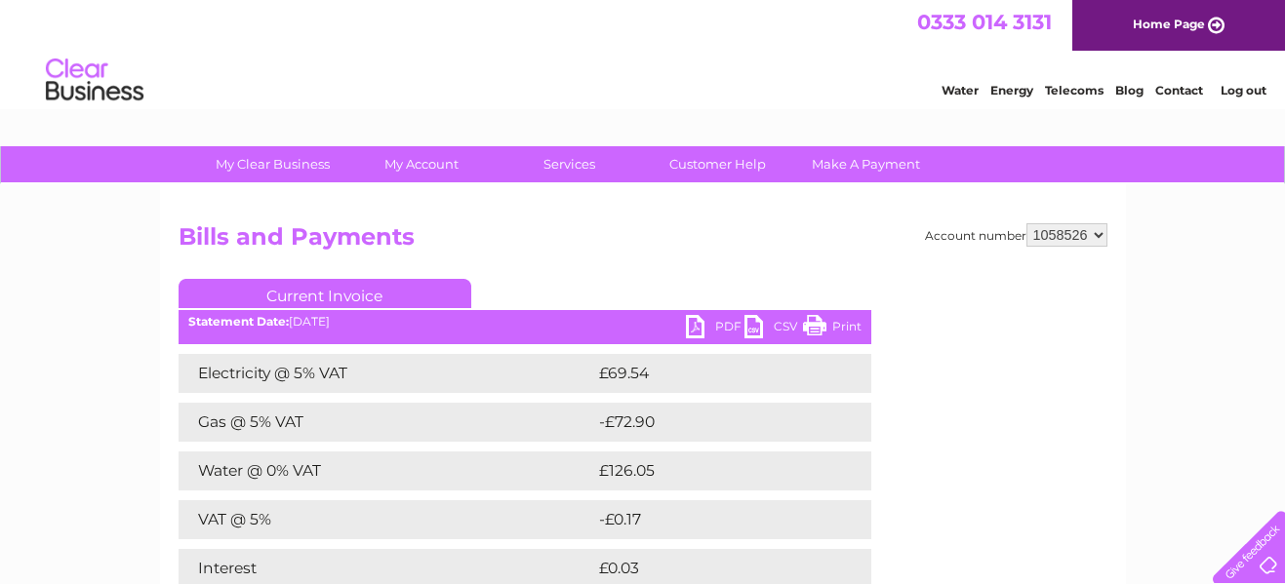
click at [721, 325] on link "PDF" at bounding box center [715, 329] width 59 height 28
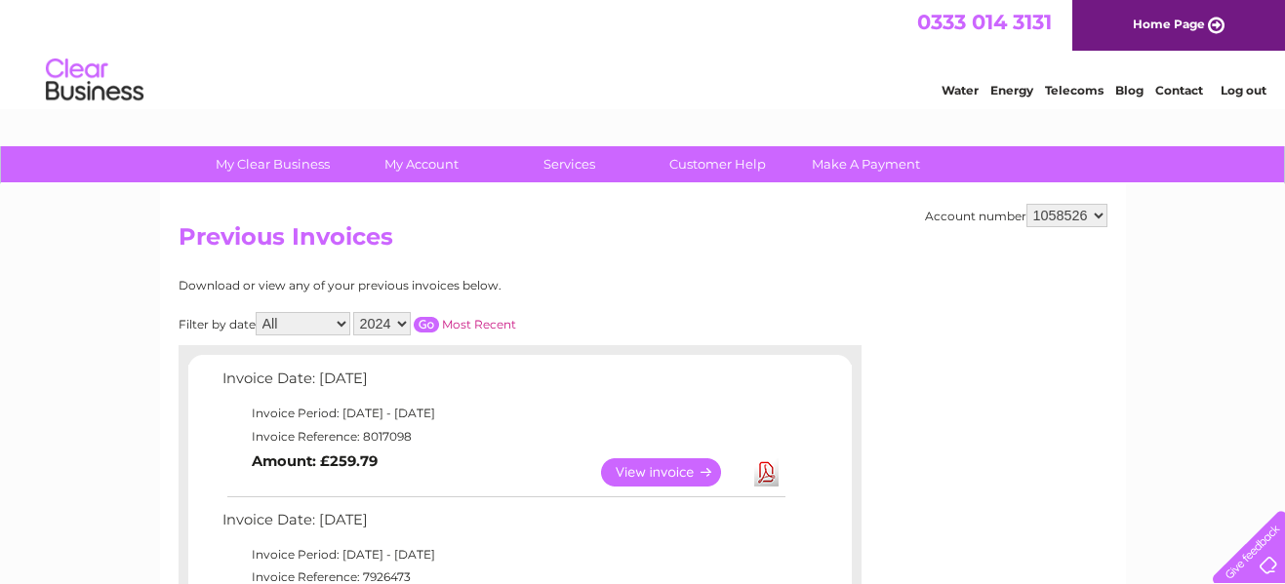
click at [402, 322] on select "2025 2024 2023 2022" at bounding box center [382, 323] width 58 height 23
select select "2025"
click at [355, 312] on select "2025 2024 2023 2022" at bounding box center [382, 323] width 58 height 23
